Goal: Information Seeking & Learning: Learn about a topic

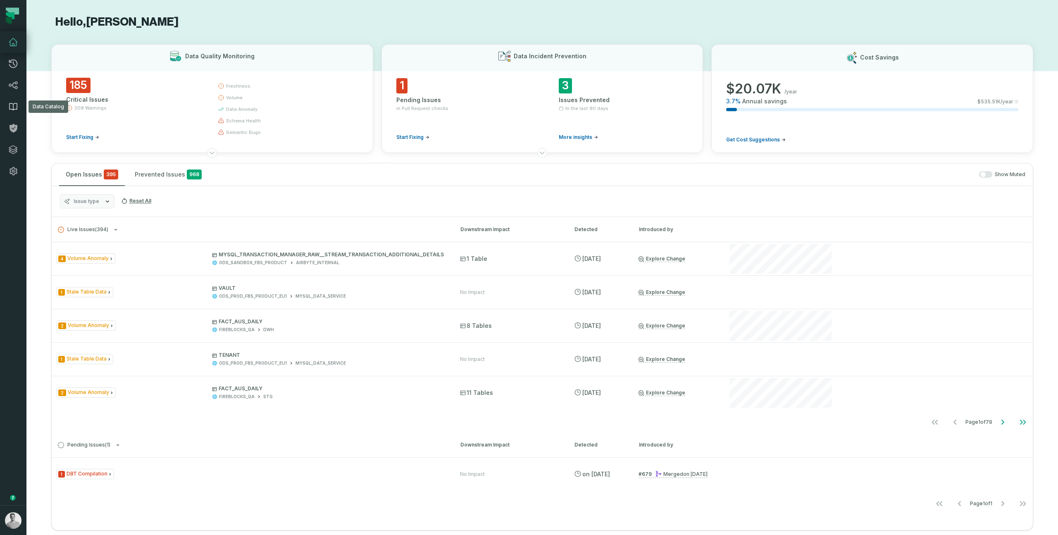
click at [12, 98] on link "Data Catalog" at bounding box center [13, 106] width 26 height 21
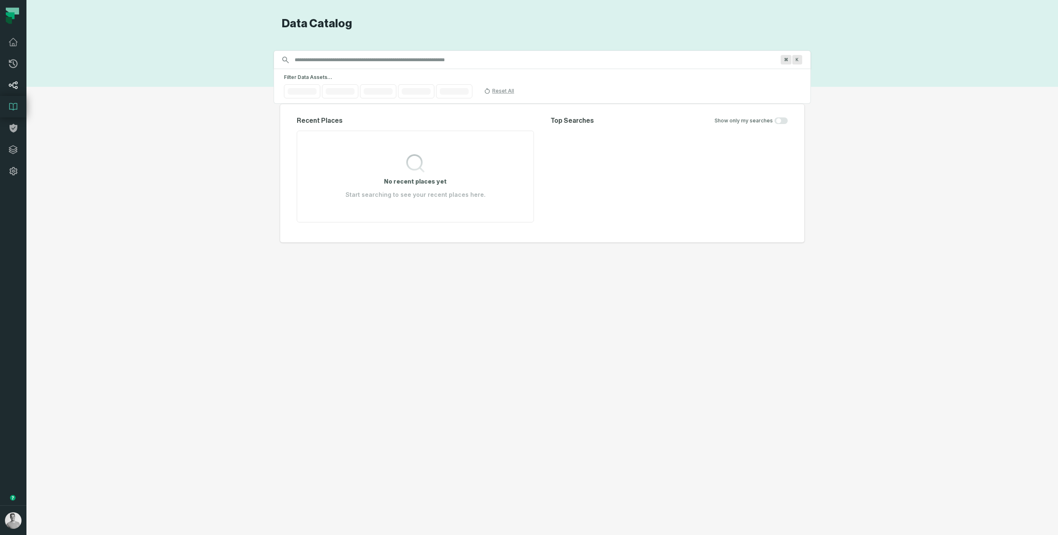
click at [15, 77] on link "Lineage" at bounding box center [13, 84] width 26 height 21
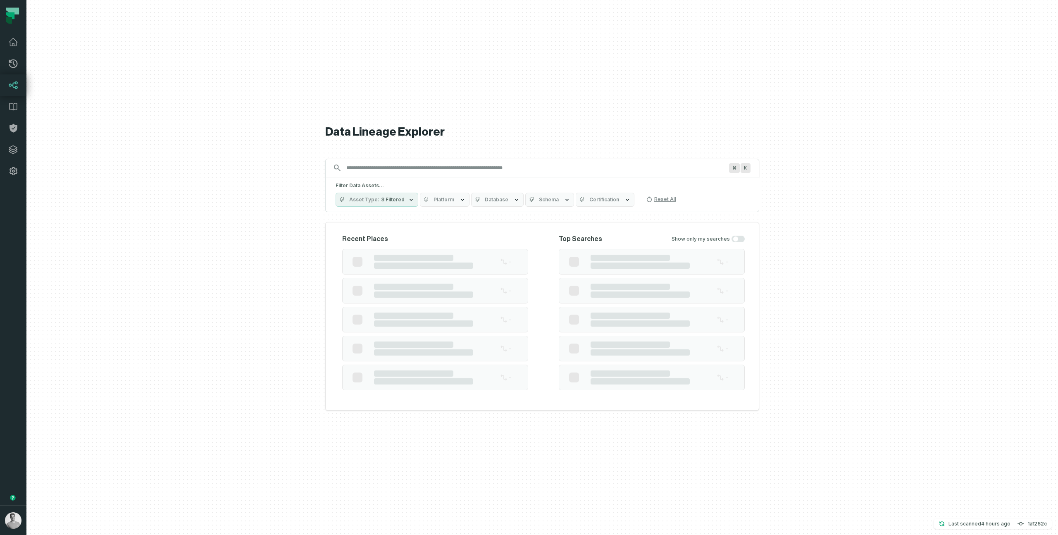
click at [379, 174] on div "⌘ K" at bounding box center [542, 168] width 434 height 19
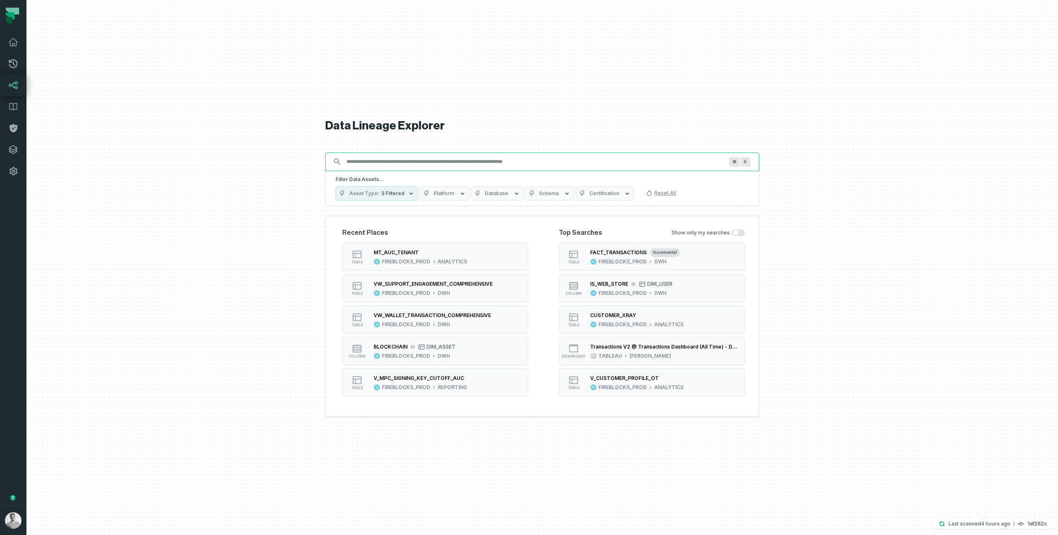
click at [386, 162] on input "Discovery Provider cmdk menu" at bounding box center [534, 161] width 387 height 13
paste input "**********"
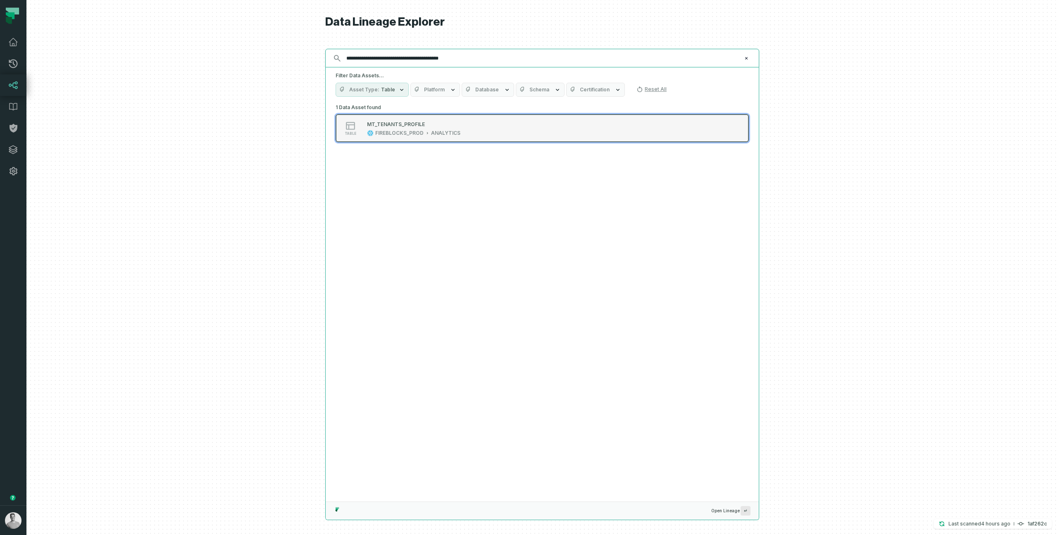
type input "**********"
click at [402, 133] on div "FIREBLOCKS_PROD" at bounding box center [399, 133] width 48 height 7
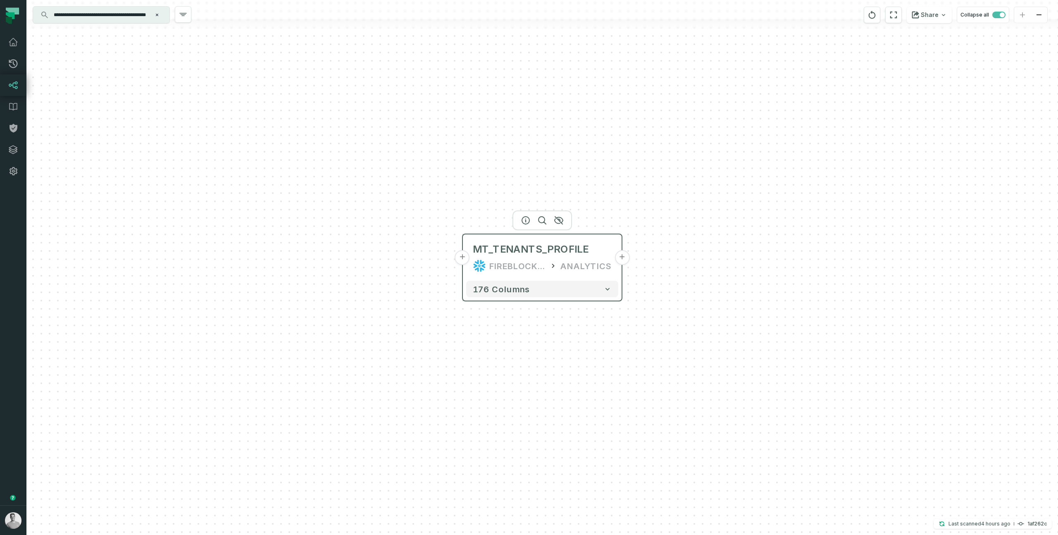
click at [622, 259] on button "+" at bounding box center [621, 257] width 15 height 15
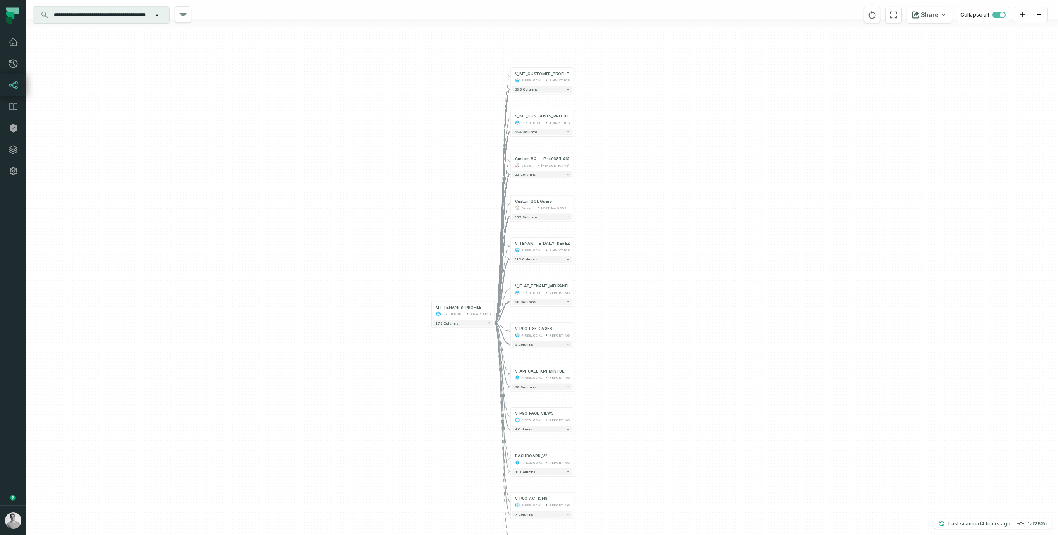
click at [707, 294] on div "+ V_MT_CUSTOMER_PROFILE FIREBLOCKS_PROD ANALYTICS + 236 columns + V_MT_CUSTOMER…" at bounding box center [541, 267] width 1031 height 535
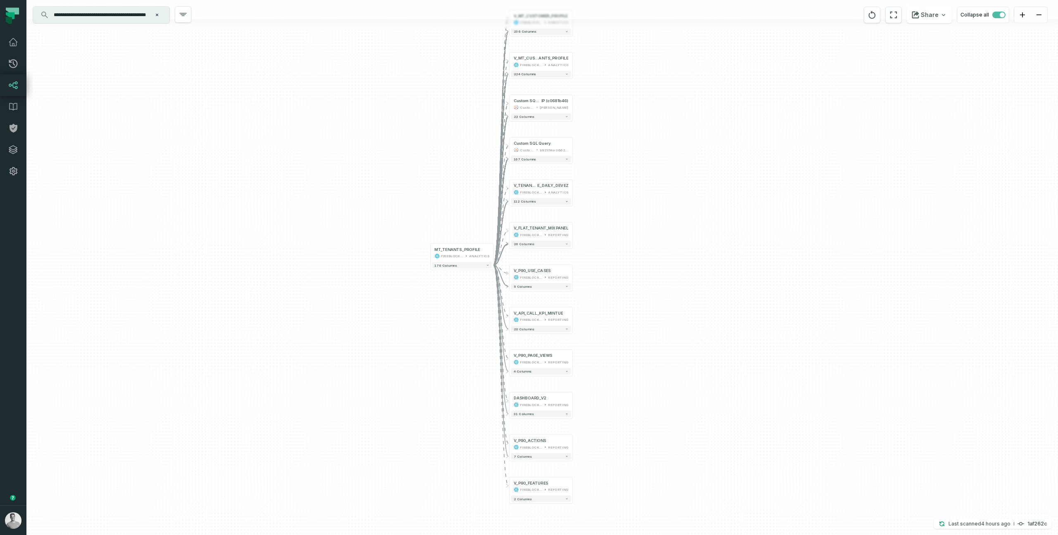
drag, startPoint x: 661, startPoint y: 315, endPoint x: 660, endPoint y: 248, distance: 66.5
click at [660, 248] on div "+ V_MT_CUSTOMER_PROFILE FIREBLOCKS_PROD ANALYTICS + 236 columns + V_MT_CUSTOMER…" at bounding box center [541, 267] width 1031 height 535
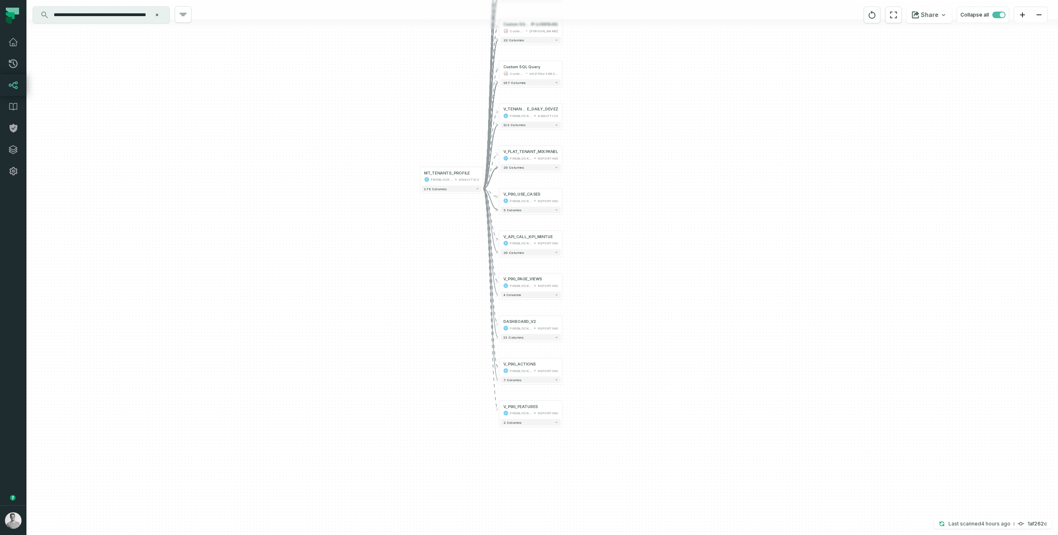
drag, startPoint x: 583, startPoint y: 295, endPoint x: 572, endPoint y: 223, distance: 72.6
click at [572, 223] on div "+ V_MT_CUSTOMER_PROFILE FIREBLOCKS_PROD ANALYTICS + 236 columns + V_MT_CUSTOMER…" at bounding box center [541, 267] width 1031 height 535
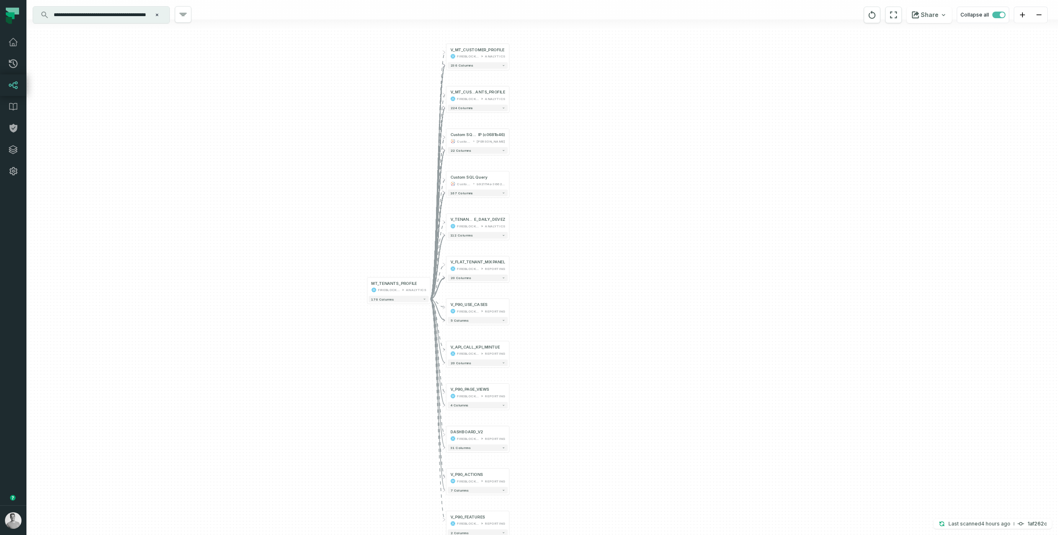
drag, startPoint x: 621, startPoint y: 260, endPoint x: 566, endPoint y: 382, distance: 133.7
click at [566, 382] on div "+ V_MT_CUSTOMER_PROFILE FIREBLOCKS_PROD ANALYTICS + 236 columns + V_MT_CUSTOMER…" at bounding box center [541, 267] width 1031 height 535
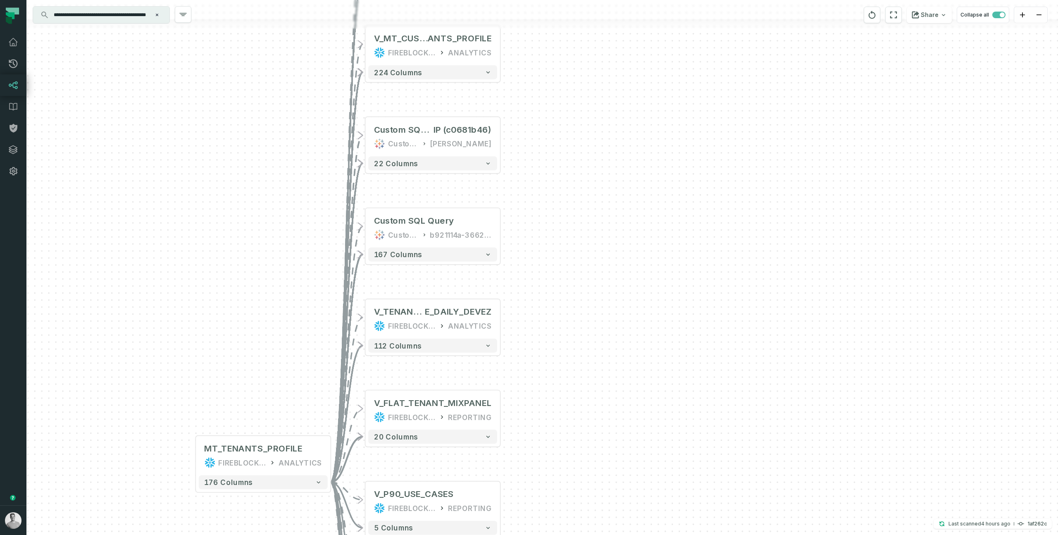
drag, startPoint x: 593, startPoint y: 256, endPoint x: 664, endPoint y: 385, distance: 146.7
click at [665, 388] on div "+ V_MT_CUSTOMER_PROFILE FIREBLOCKS_PROD ANALYTICS + 236 columns + V_MT_CUSTOMER…" at bounding box center [541, 267] width 1031 height 535
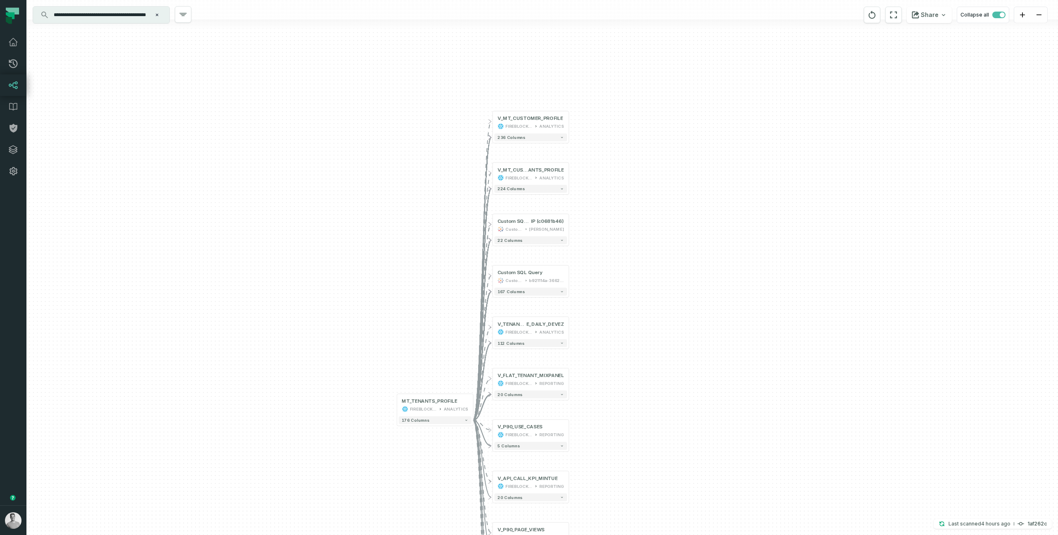
click at [624, 279] on div "+ V_MT_CUSTOMER_PROFILE FIREBLOCKS_PROD ANALYTICS + 236 columns + V_MT_CUSTOMER…" at bounding box center [541, 267] width 1031 height 535
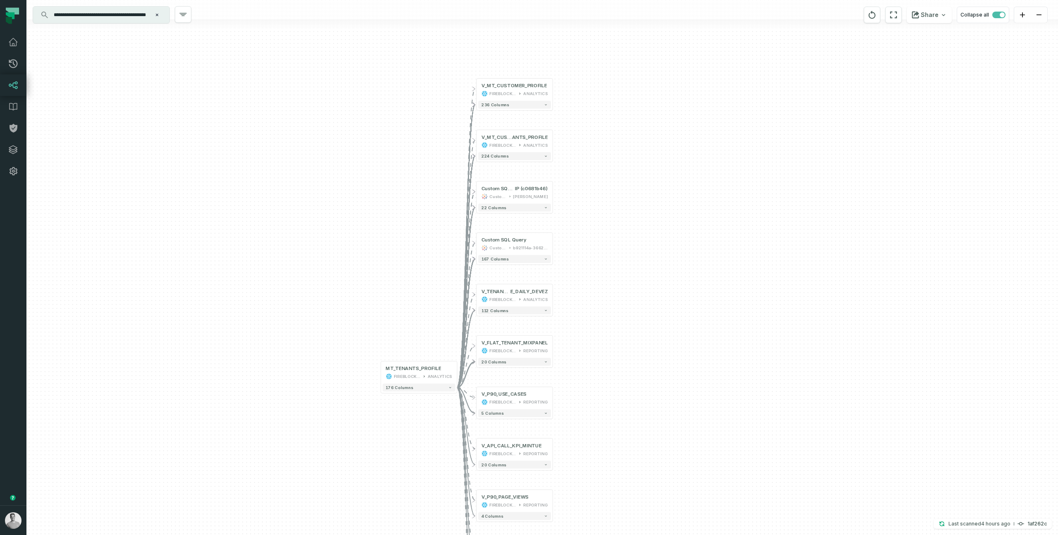
drag, startPoint x: 624, startPoint y: 279, endPoint x: 602, endPoint y: 221, distance: 62.2
click at [602, 221] on div "+ V_MT_CUSTOMER_PROFILE FIREBLOCKS_PROD ANALYTICS + 236 columns + V_MT_CUSTOMER…" at bounding box center [541, 267] width 1031 height 535
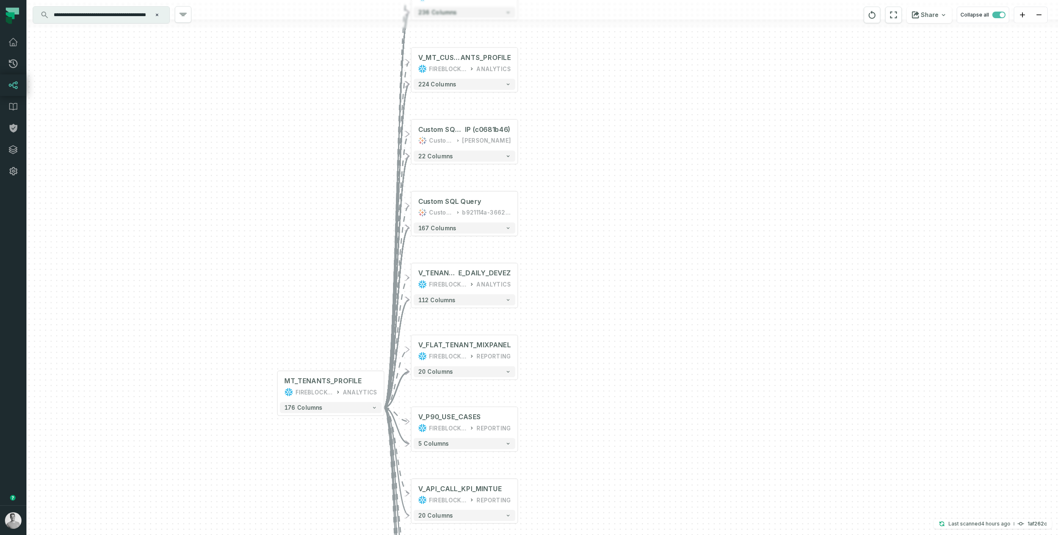
drag, startPoint x: 571, startPoint y: 208, endPoint x: 635, endPoint y: 145, distance: 89.1
click at [635, 145] on div "+ V_MT_CUSTOMER_PROFILE FIREBLOCKS_PROD ANALYTICS + 236 columns + V_MT_CUSTOMER…" at bounding box center [541, 267] width 1031 height 535
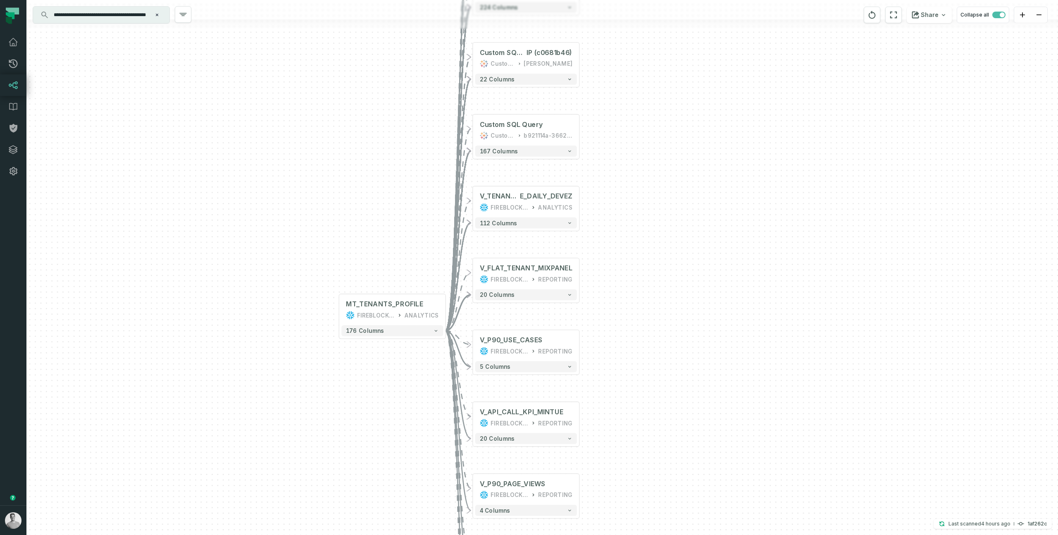
drag, startPoint x: 635, startPoint y: 145, endPoint x: 635, endPoint y: 108, distance: 37.6
click at [635, 108] on div "+ V_MT_CUSTOMER_PROFILE FIREBLOCKS_PROD ANALYTICS + 236 columns + V_MT_CUSTOMER…" at bounding box center [541, 267] width 1031 height 535
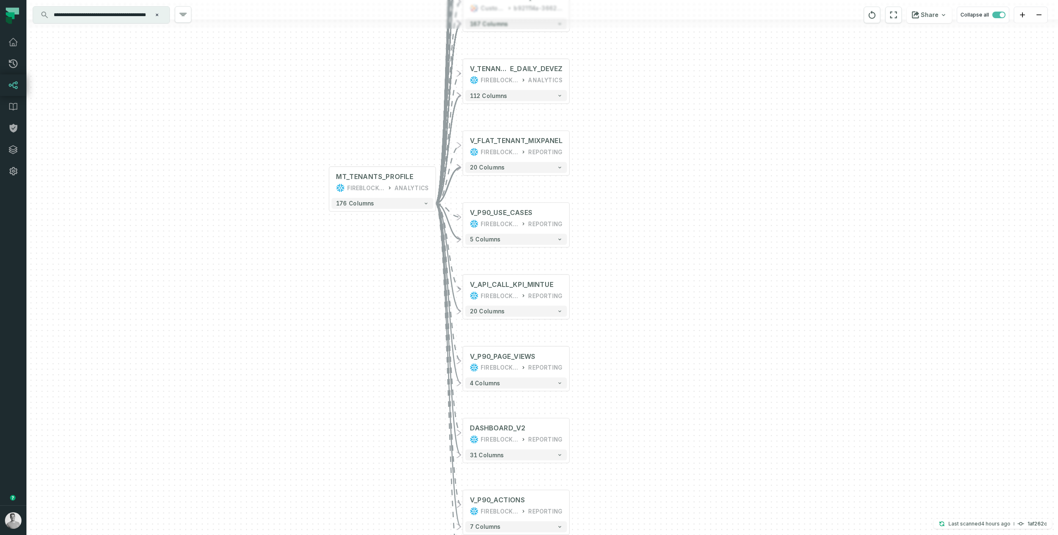
drag, startPoint x: 626, startPoint y: 285, endPoint x: 617, endPoint y: 174, distance: 111.2
click at [617, 174] on div "+ V_MT_CUSTOMER_PROFILE FIREBLOCKS_PROD ANALYTICS + 236 columns + V_MT_CUSTOMER…" at bounding box center [541, 267] width 1031 height 535
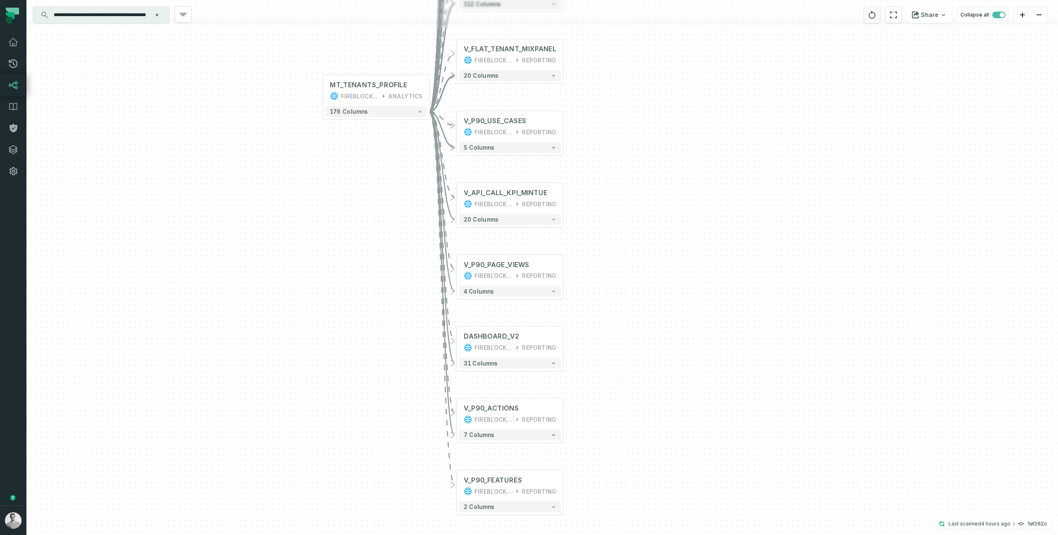
drag, startPoint x: 601, startPoint y: 264, endPoint x: 605, endPoint y: 148, distance: 115.3
click at [605, 148] on div "+ V_MT_CUSTOMER_PROFILE FIREBLOCKS_PROD ANALYTICS + 236 columns + V_MT_CUSTOMER…" at bounding box center [541, 267] width 1031 height 535
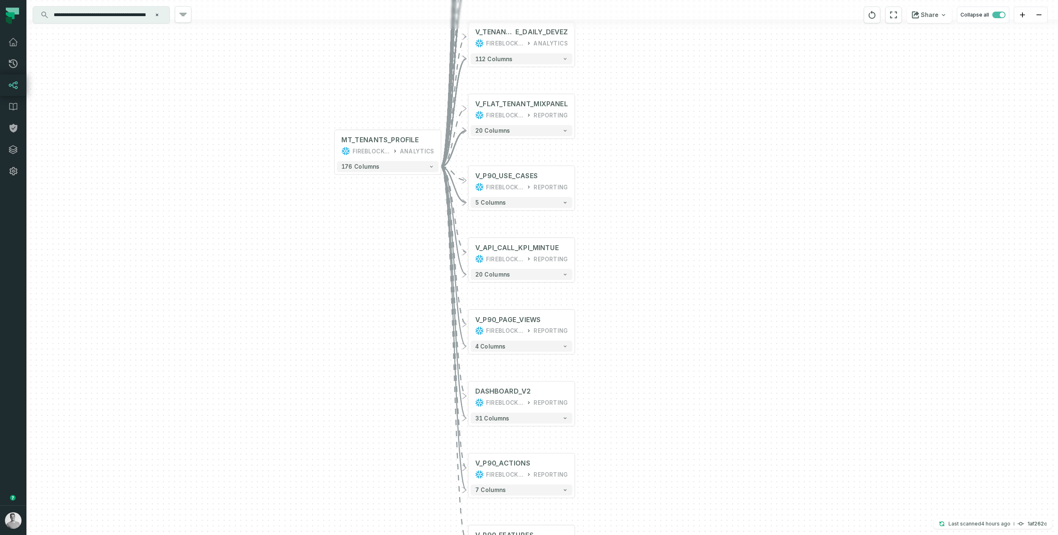
drag, startPoint x: 631, startPoint y: 348, endPoint x: 645, endPoint y: 481, distance: 133.3
click at [645, 481] on div "+ V_MT_CUSTOMER_PROFILE FIREBLOCKS_PROD ANALYTICS + 236 columns + V_MT_CUSTOMER…" at bounding box center [541, 267] width 1031 height 535
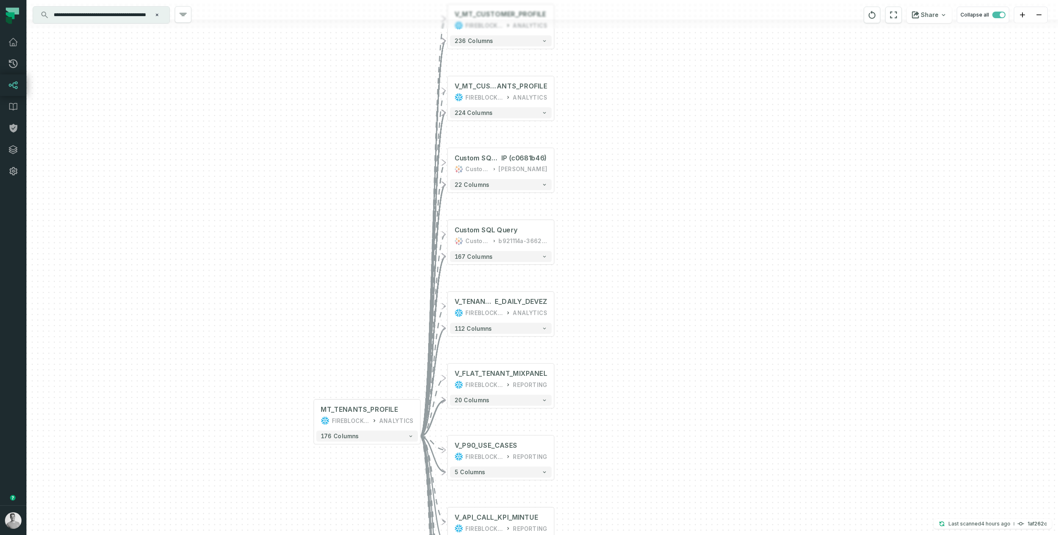
drag, startPoint x: 674, startPoint y: 222, endPoint x: 642, endPoint y: 436, distance: 215.9
click at [642, 436] on div "+ V_MT_CUSTOMER_PROFILE FIREBLOCKS_PROD ANALYTICS + 236 columns + V_MT_CUSTOMER…" at bounding box center [541, 267] width 1031 height 535
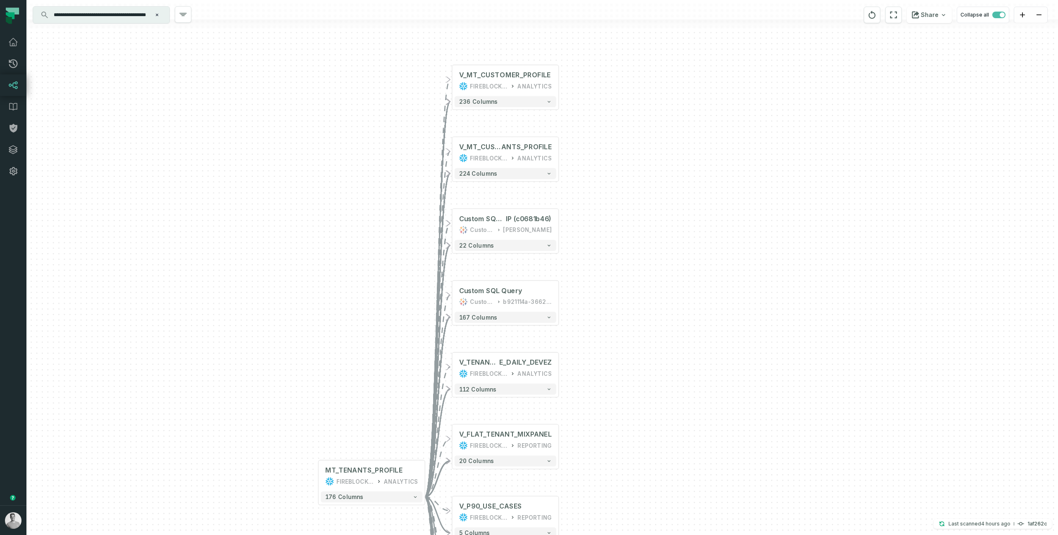
drag, startPoint x: 656, startPoint y: 269, endPoint x: 667, endPoint y: 338, distance: 69.8
click at [668, 339] on div "+ V_MT_CUSTOMER_PROFILE FIREBLOCKS_PROD ANALYTICS + 236 columns + V_MT_CUSTOMER…" at bounding box center [541, 267] width 1031 height 535
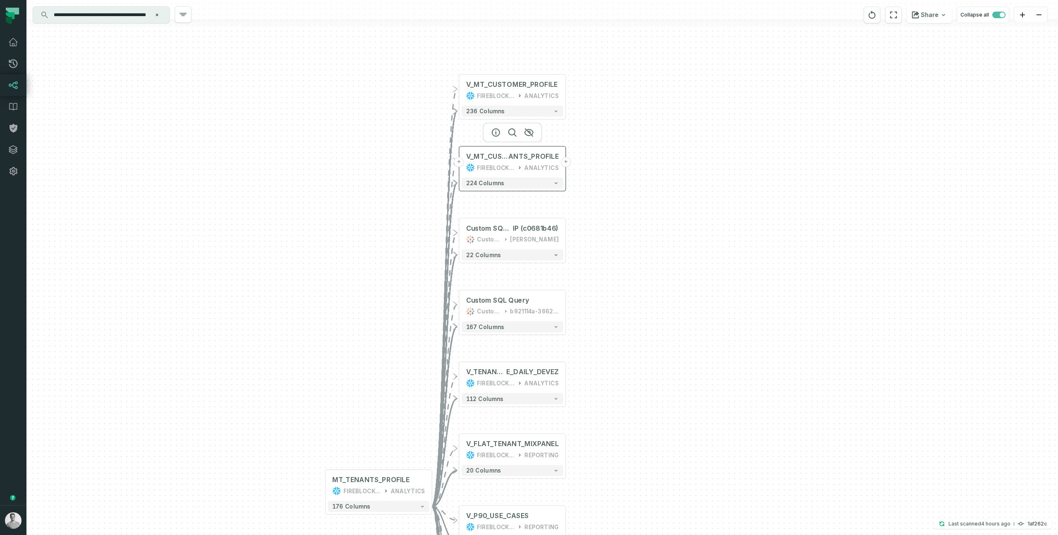
click at [528, 167] on div "ANALYTICS" at bounding box center [541, 167] width 34 height 9
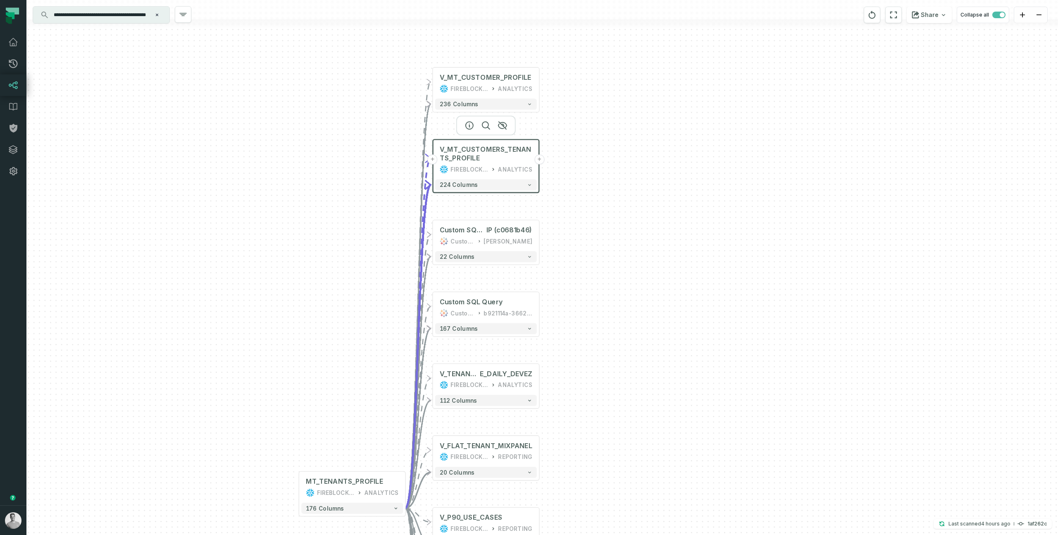
drag, startPoint x: 520, startPoint y: 170, endPoint x: 494, endPoint y: 163, distance: 27.0
click at [494, 163] on div "V_MT_CUSTOMERS_TENANTS_PROFILE FIREBLOCKS_PROD ANALYTICS" at bounding box center [486, 160] width 102 height 36
click at [540, 162] on button "+" at bounding box center [539, 160] width 10 height 10
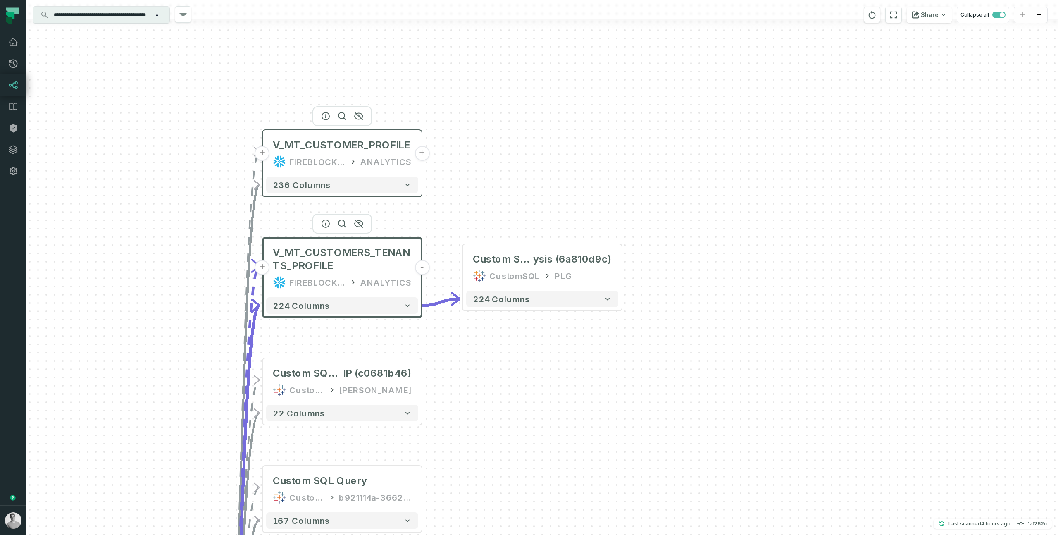
click at [423, 157] on button "+" at bounding box center [421, 153] width 15 height 15
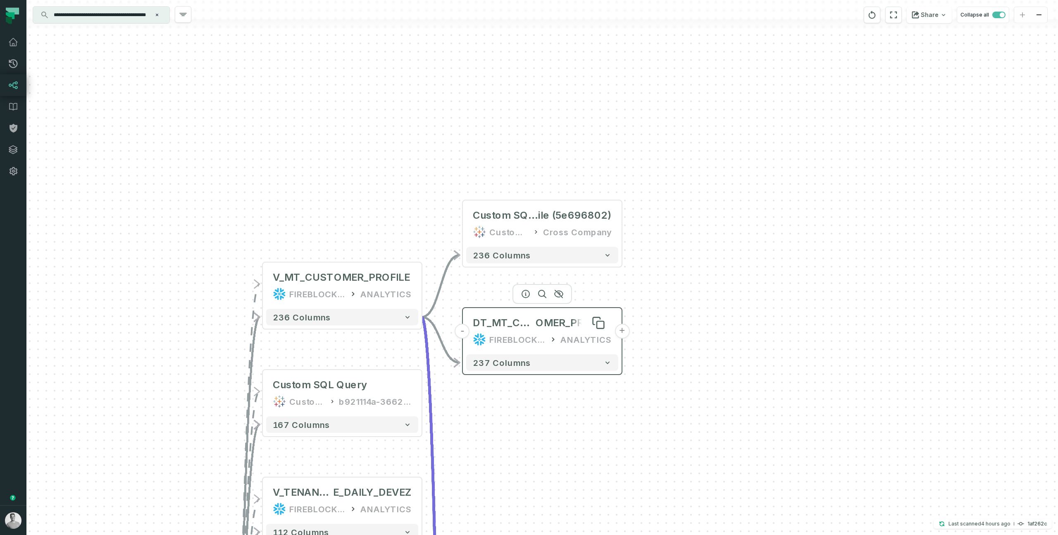
click at [524, 326] on span "DT_MT_CUST" at bounding box center [504, 322] width 63 height 13
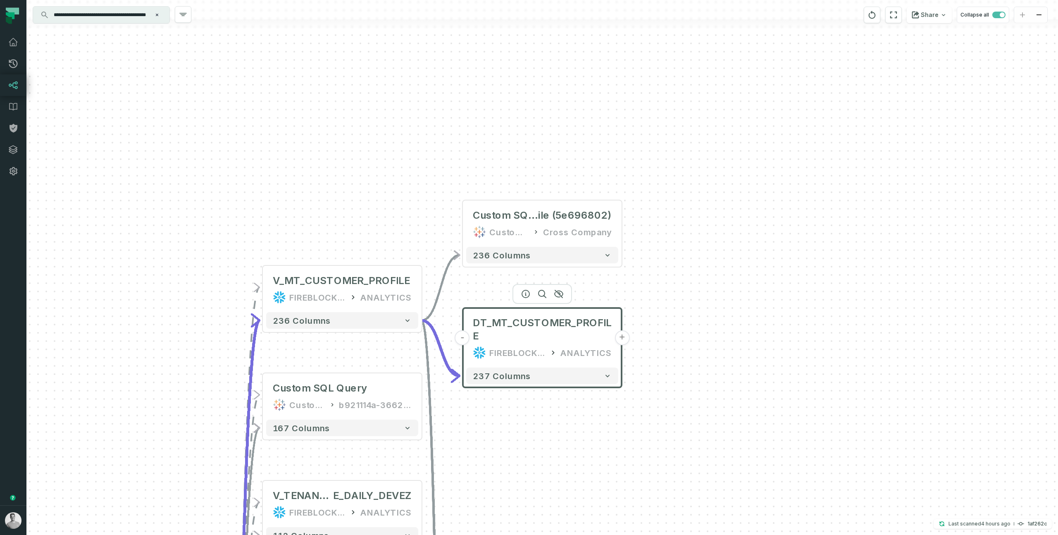
click at [636, 401] on div "- Custom SQL Query @ Customer Prof ile (5e696802) CustomSQL Cross Company + 236…" at bounding box center [541, 267] width 1031 height 535
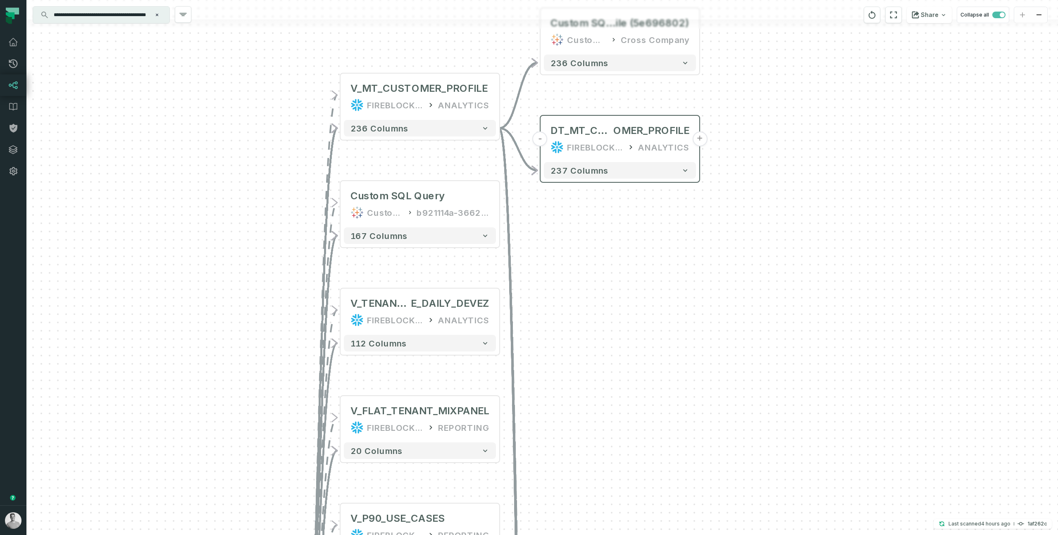
drag, startPoint x: 636, startPoint y: 401, endPoint x: 721, endPoint y: 198, distance: 220.6
click at [721, 198] on div "- Custom SQL Query @ Customer Prof ile (5e696802) CustomSQL Cross Company + 236…" at bounding box center [541, 267] width 1031 height 535
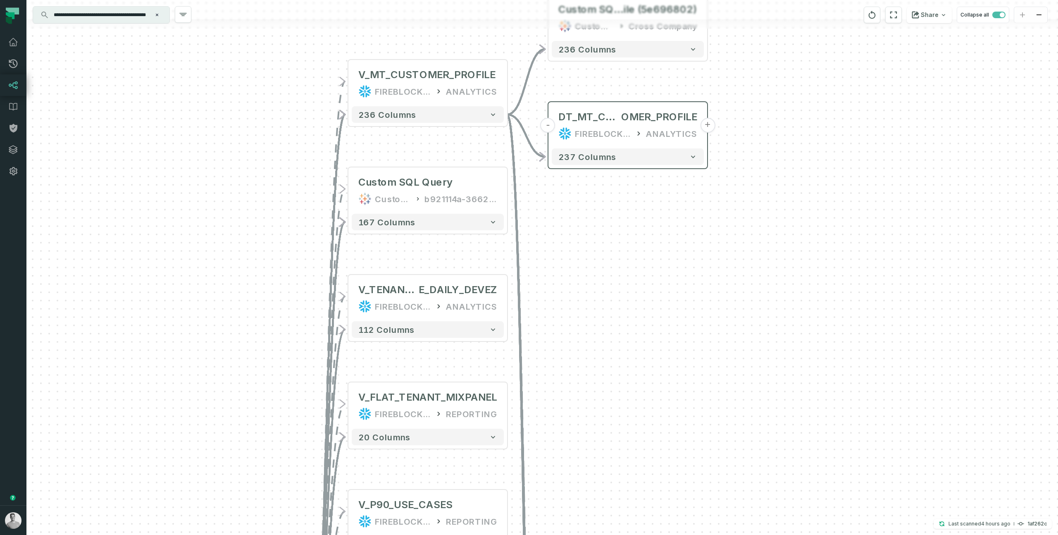
drag, startPoint x: 691, startPoint y: 308, endPoint x: 724, endPoint y: 166, distance: 145.9
click at [724, 166] on div "- Custom SQL Query @ Customer Prof ile (5e696802) CustomSQL Cross Company + 236…" at bounding box center [541, 267] width 1031 height 535
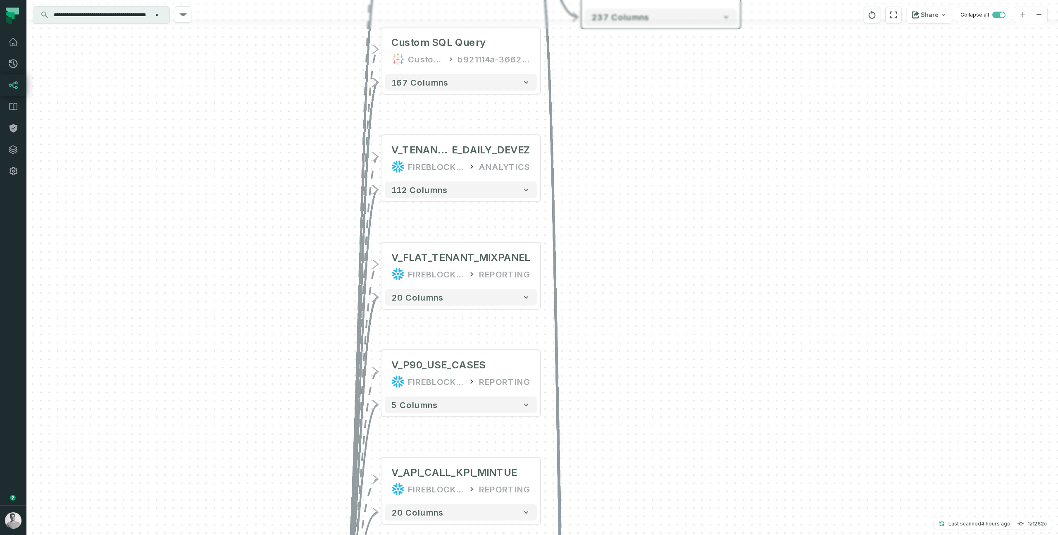
click at [710, 213] on div "- Custom SQL Query @ Customer Prof ile (5e696802) CustomSQL Cross Company + 236…" at bounding box center [541, 267] width 1031 height 535
drag, startPoint x: 692, startPoint y: 236, endPoint x: 723, endPoint y: 307, distance: 77.4
click at [723, 307] on div "- Custom SQL Query @ Customer Prof ile (5e696802) CustomSQL Cross Company + 236…" at bounding box center [541, 267] width 1031 height 535
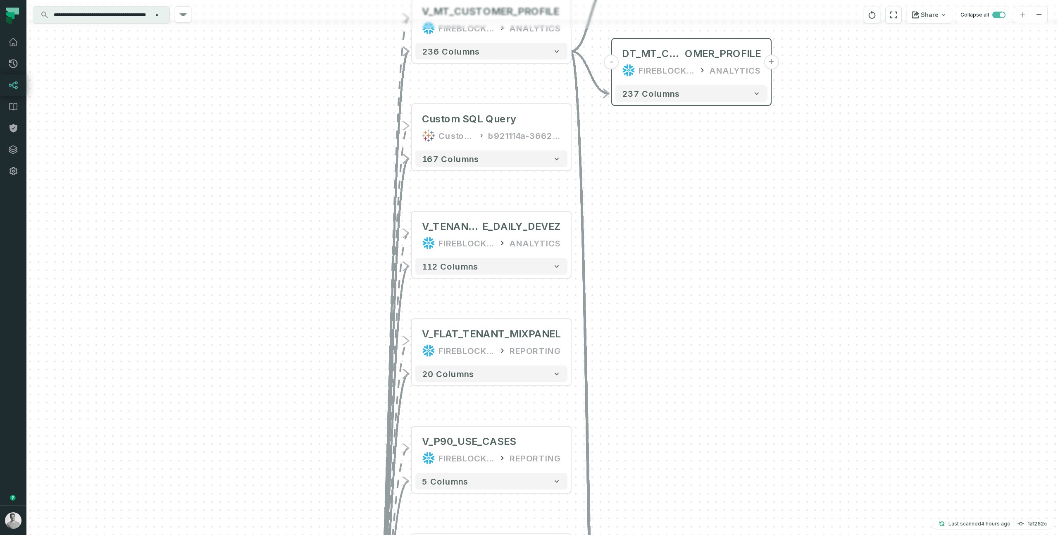
drag, startPoint x: 723, startPoint y: 307, endPoint x: 733, endPoint y: 403, distance: 96.8
click at [733, 402] on div "- Custom SQL Query @ Customer Prof ile (5e696802) CustomSQL Cross Company + 236…" at bounding box center [541, 267] width 1031 height 535
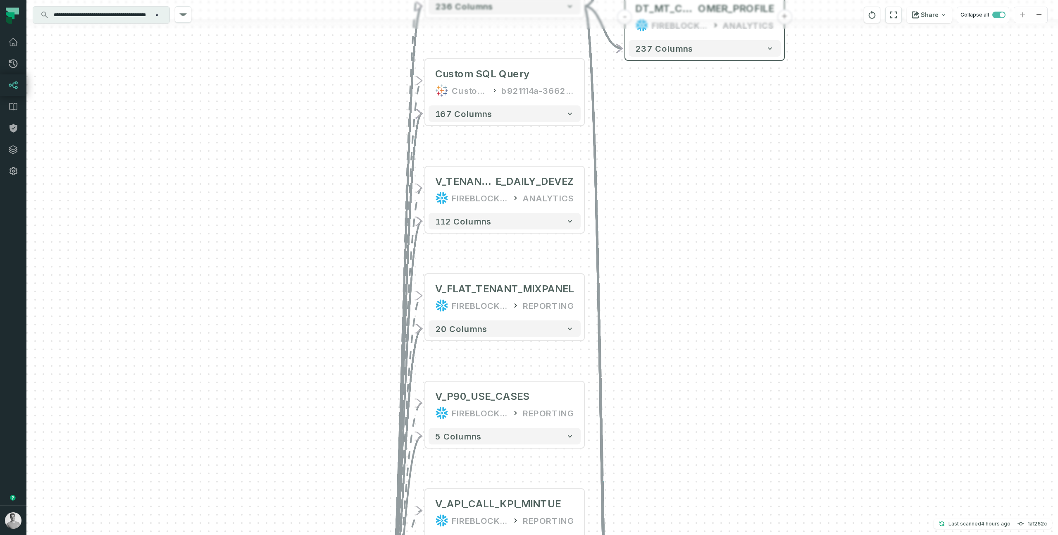
drag, startPoint x: 733, startPoint y: 403, endPoint x: 760, endPoint y: 188, distance: 217.3
click at [760, 188] on div "- Custom SQL Query @ Customer Prof ile (5e696802) CustomSQL Cross Company + 236…" at bounding box center [541, 267] width 1031 height 535
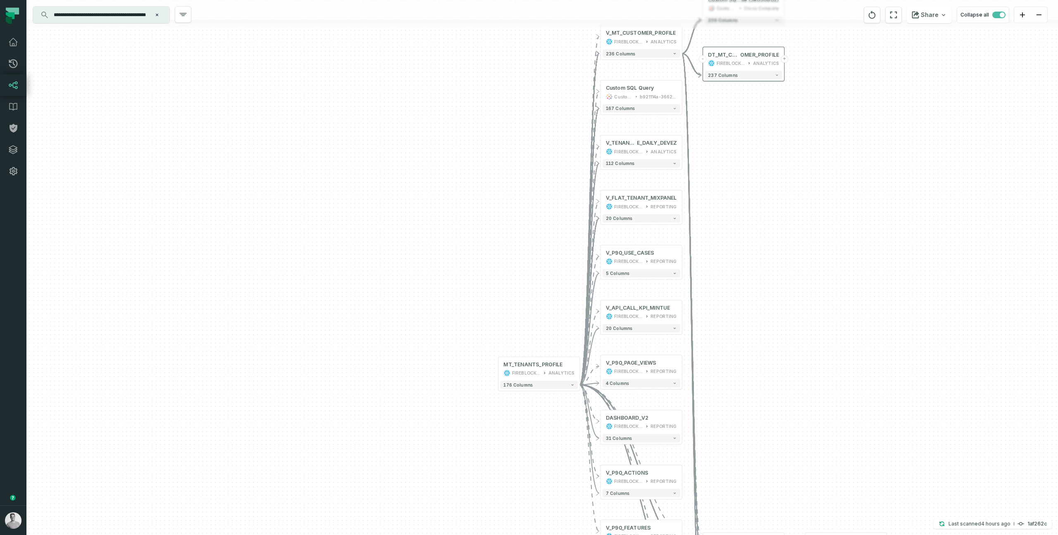
drag, startPoint x: 760, startPoint y: 188, endPoint x: 669, endPoint y: 150, distance: 97.8
click at [669, 150] on div "- Custom SQL Query @ Customer Prof ile (5e696802) CustomSQL Cross Company + 236…" at bounding box center [541, 267] width 1031 height 535
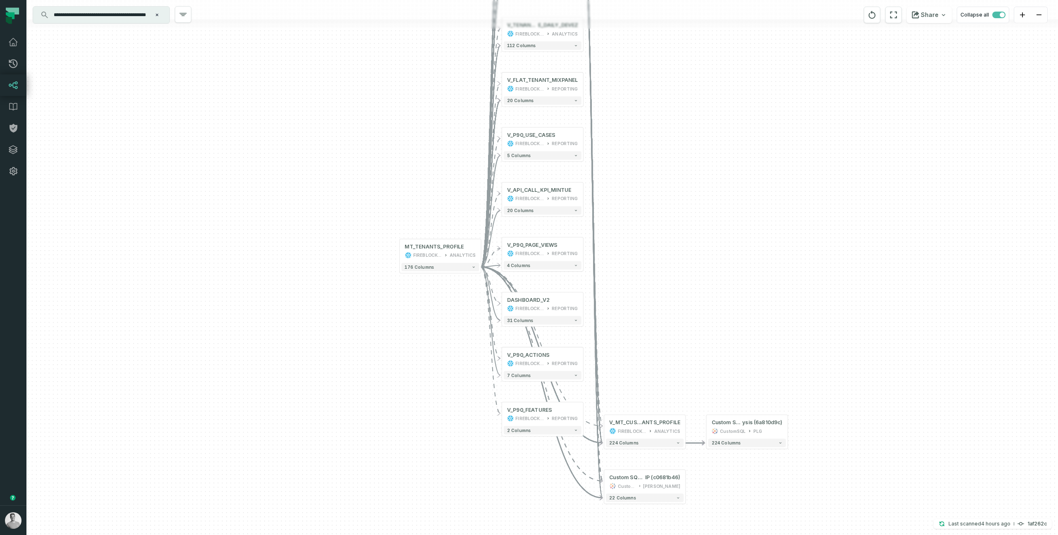
drag, startPoint x: 644, startPoint y: 291, endPoint x: 636, endPoint y: 212, distance: 80.2
click at [636, 212] on div "- Custom SQL Query @ Customer Prof ile (5e696802) CustomSQL Cross Company + 236…" at bounding box center [541, 267] width 1031 height 535
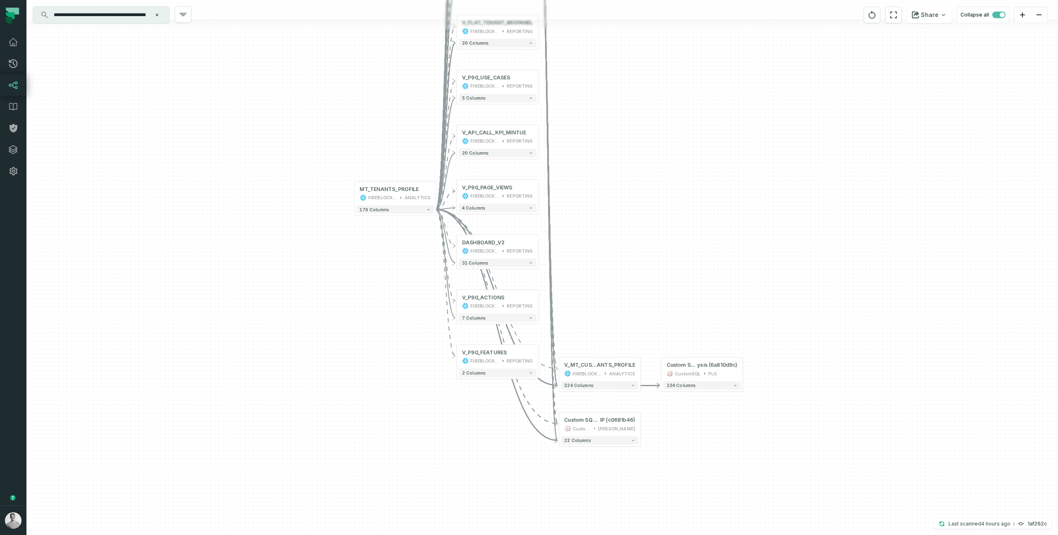
drag, startPoint x: 643, startPoint y: 281, endPoint x: 576, endPoint y: 185, distance: 117.4
click at [576, 185] on div "- Custom SQL Query @ Customer Prof ile (5e696802) CustomSQL Cross Company + 236…" at bounding box center [541, 267] width 1031 height 535
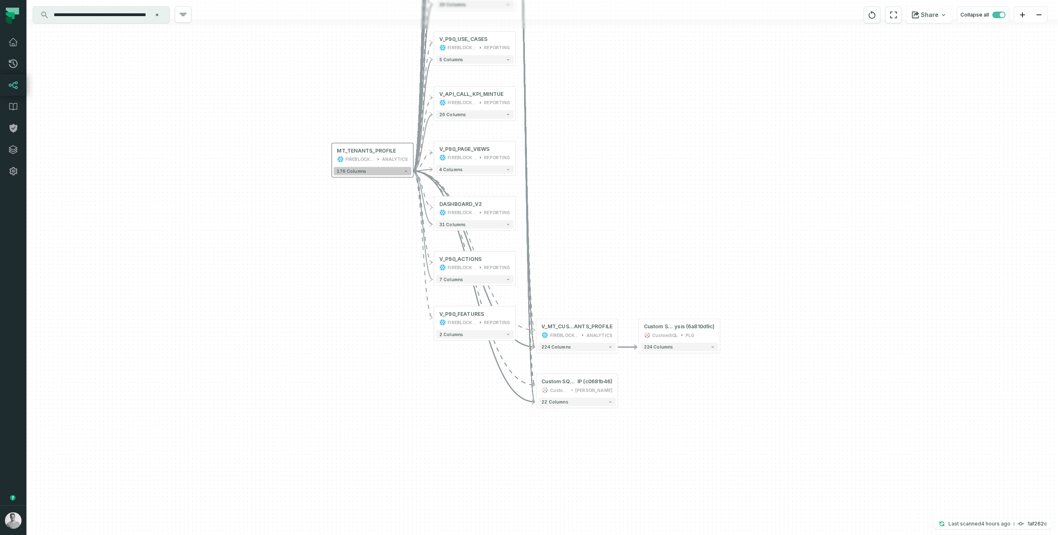
click at [357, 171] on span "176 columns" at bounding box center [351, 171] width 29 height 5
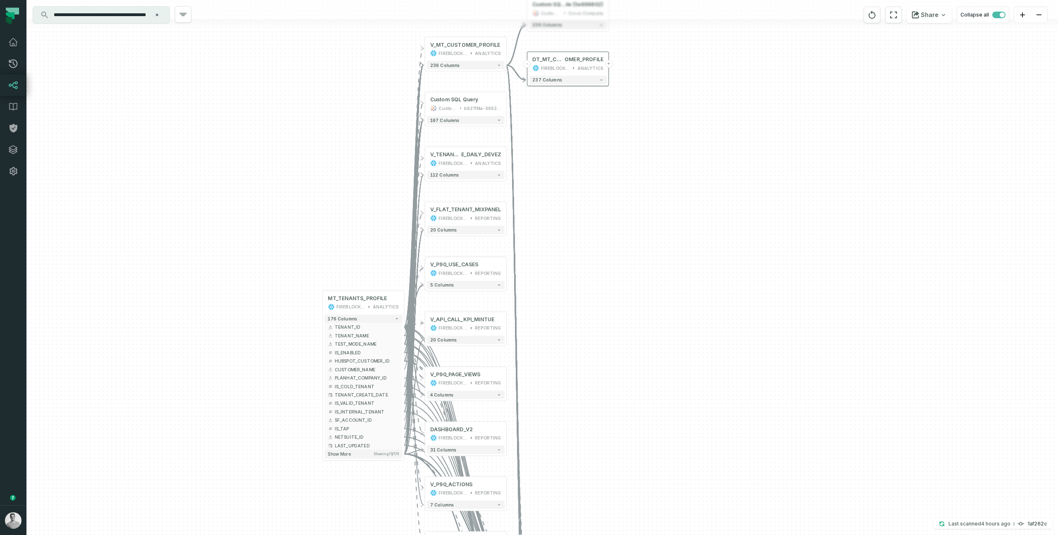
drag, startPoint x: 348, startPoint y: 79, endPoint x: 338, endPoint y: 257, distance: 178.4
click at [338, 257] on div "- Custom SQL Query @ Customer Prof ile (5e696802) CustomSQL Cross Company + 236…" at bounding box center [541, 267] width 1031 height 535
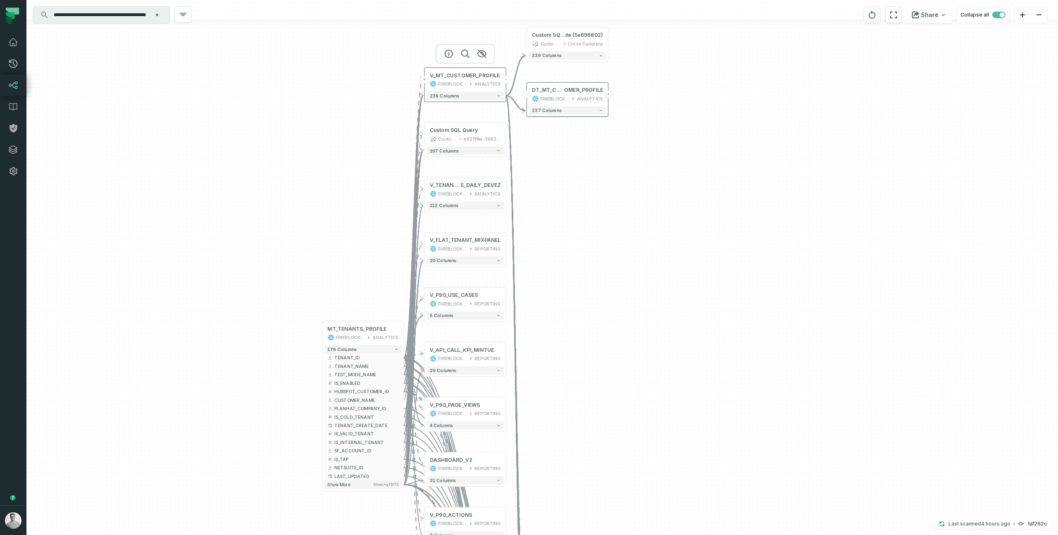
click at [464, 81] on div "FIREBLOCKS_PROD" at bounding box center [452, 84] width 29 height 7
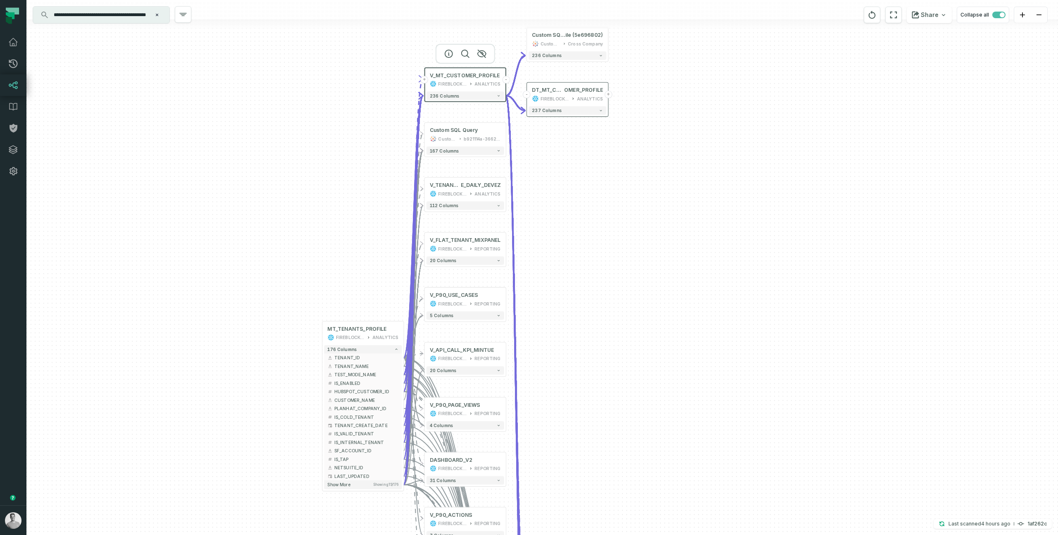
click at [477, 86] on div "ANALYTICS" at bounding box center [487, 84] width 26 height 7
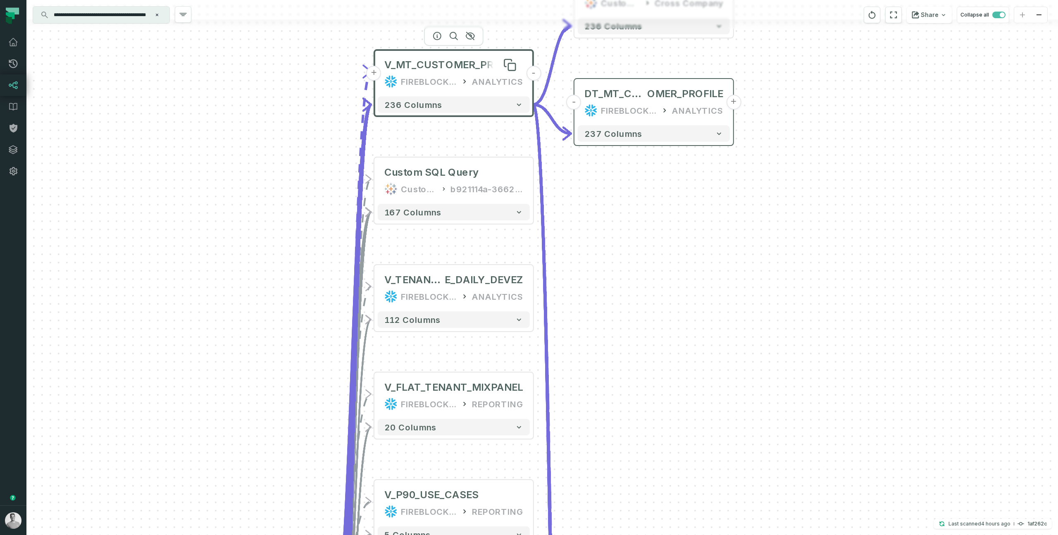
click at [481, 71] on span "V_MT_CUSTOMER_PROFILE" at bounding box center [452, 64] width 137 height 13
click at [509, 67] on icon at bounding box center [511, 66] width 7 height 7
click at [484, 72] on div "V_MT_CUSTOMER_PROFILE FIREBLOCKS_PROD ANALYTICS" at bounding box center [454, 73] width 152 height 40
click at [440, 37] on icon "button" at bounding box center [437, 36] width 10 height 10
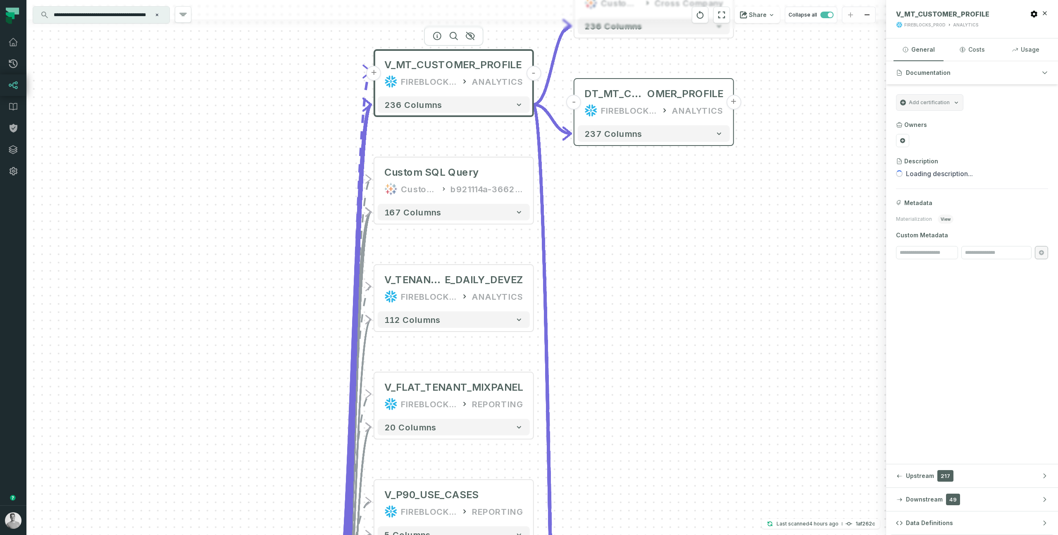
click at [932, 178] on span "Loading description..." at bounding box center [939, 174] width 67 height 10
